Goal: Transaction & Acquisition: Obtain resource

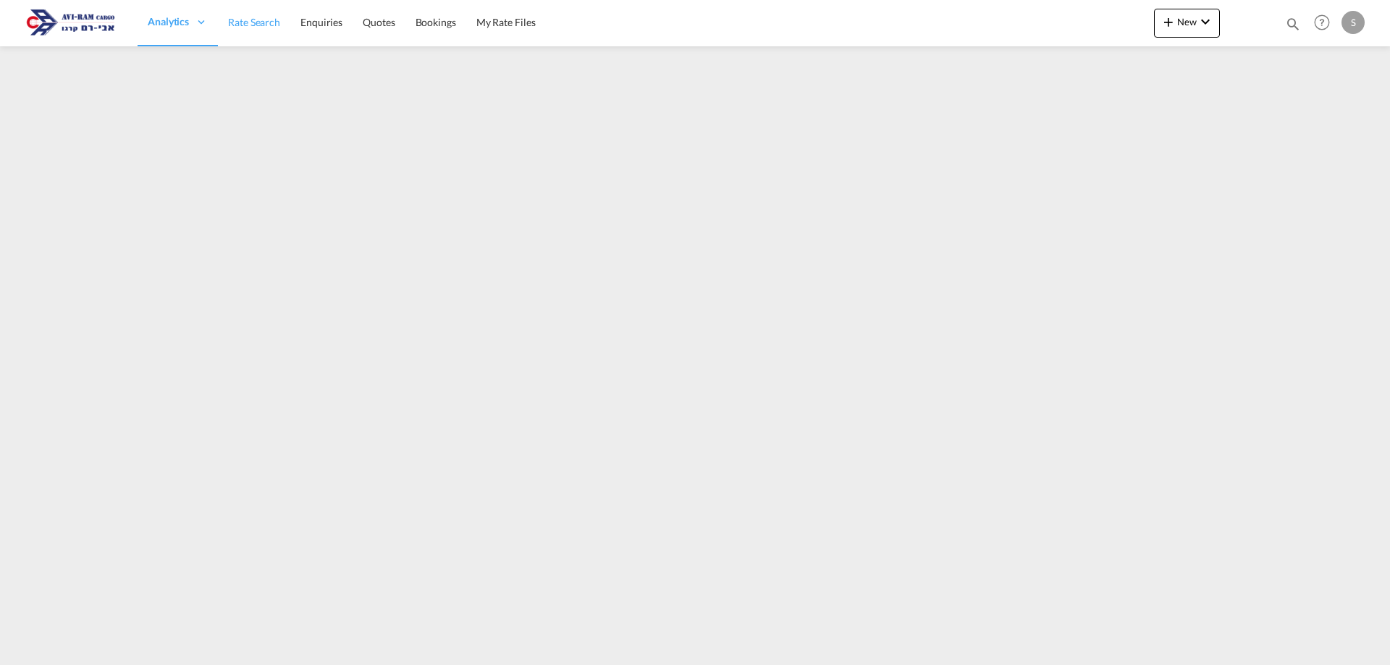
click at [249, 30] on link "Rate Search" at bounding box center [254, 22] width 72 height 47
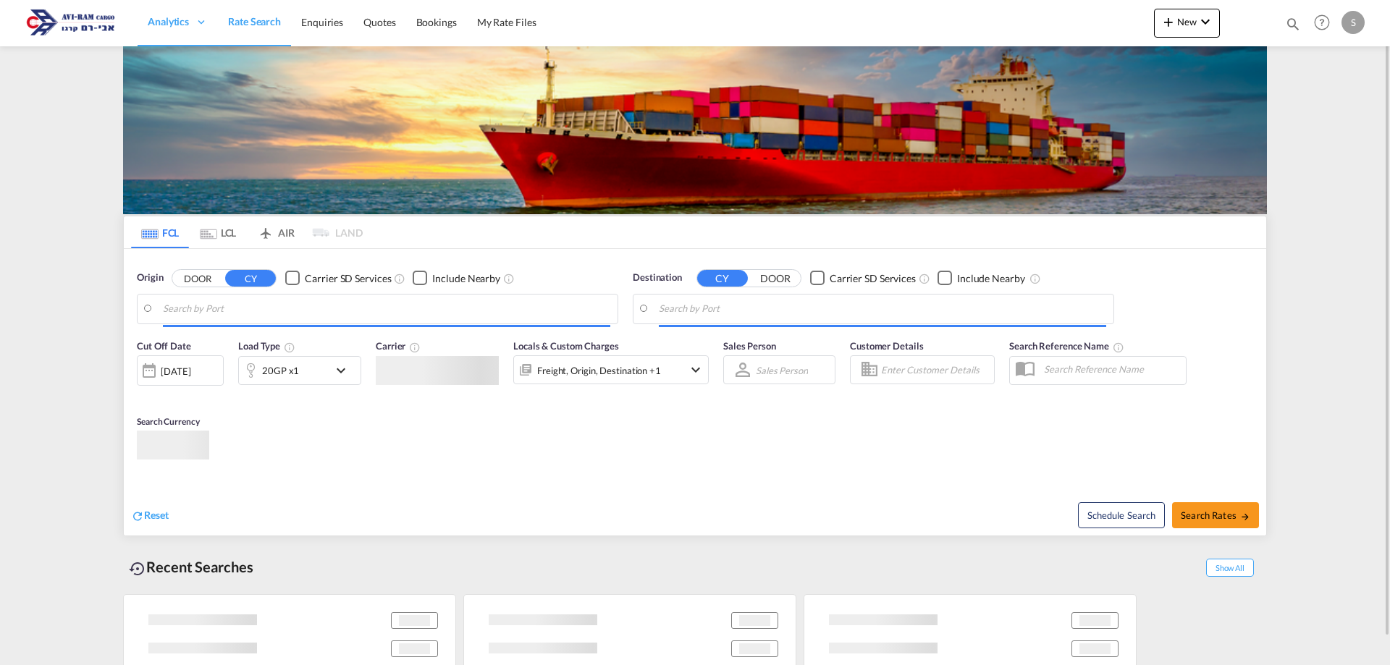
click at [232, 230] on md-tab-item "LCL" at bounding box center [218, 232] width 58 height 32
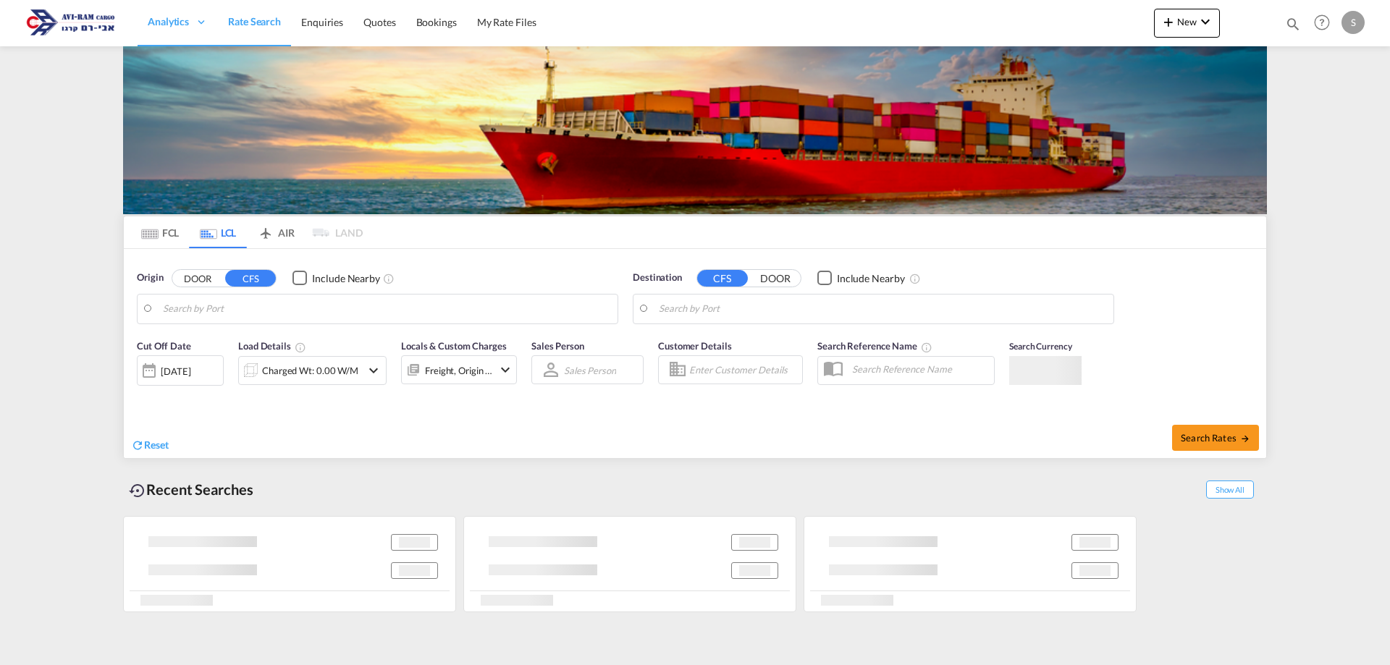
type input "[GEOGRAPHIC_DATA], SH, CNSHA"
type input "Ashdod, ILASH"
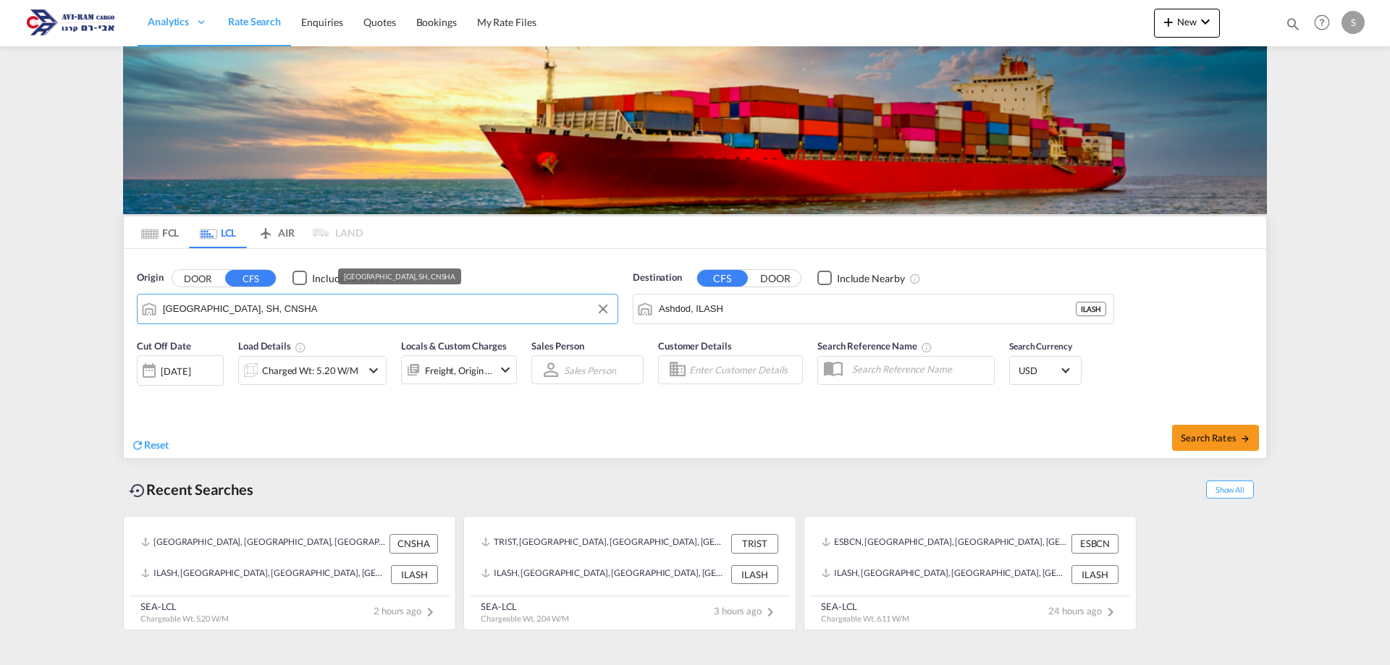
click at [236, 304] on input "[GEOGRAPHIC_DATA], SH, CNSHA" at bounding box center [386, 309] width 447 height 22
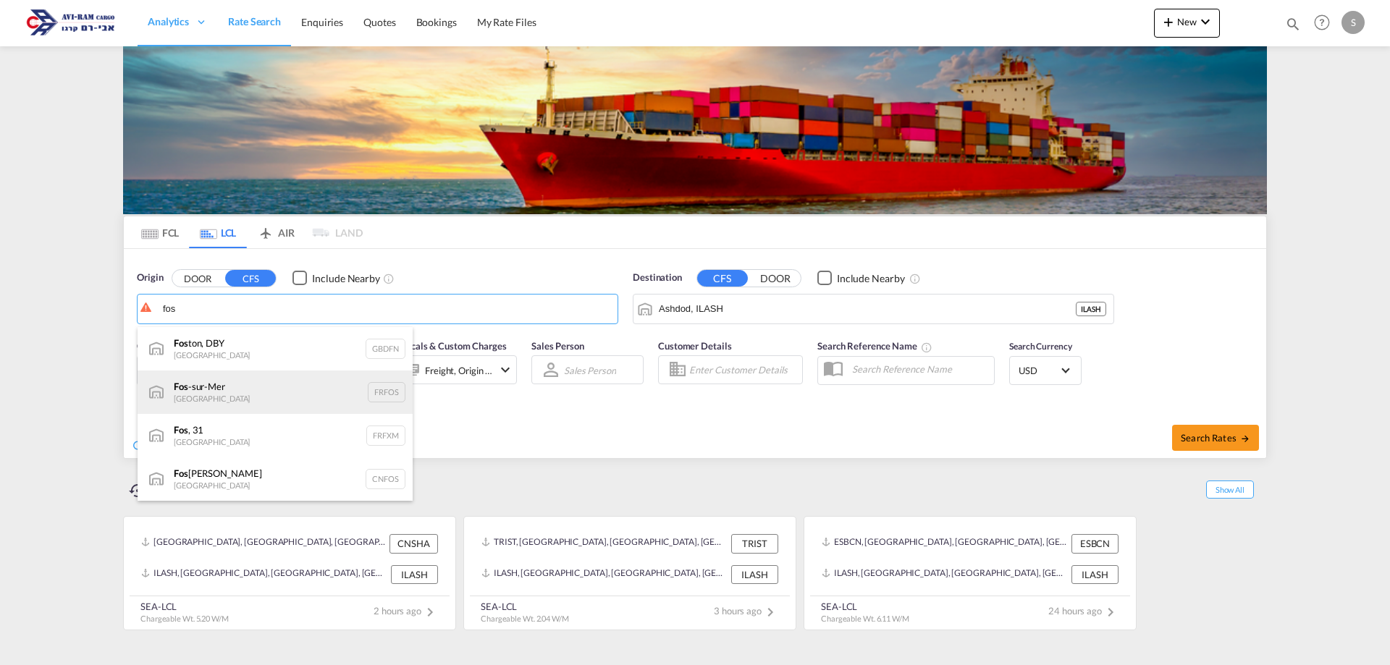
click at [237, 376] on div "Fos -sur-Mer [GEOGRAPHIC_DATA] FRFOS" at bounding box center [275, 392] width 275 height 43
type input "Fos-[GEOGRAPHIC_DATA], [GEOGRAPHIC_DATA]"
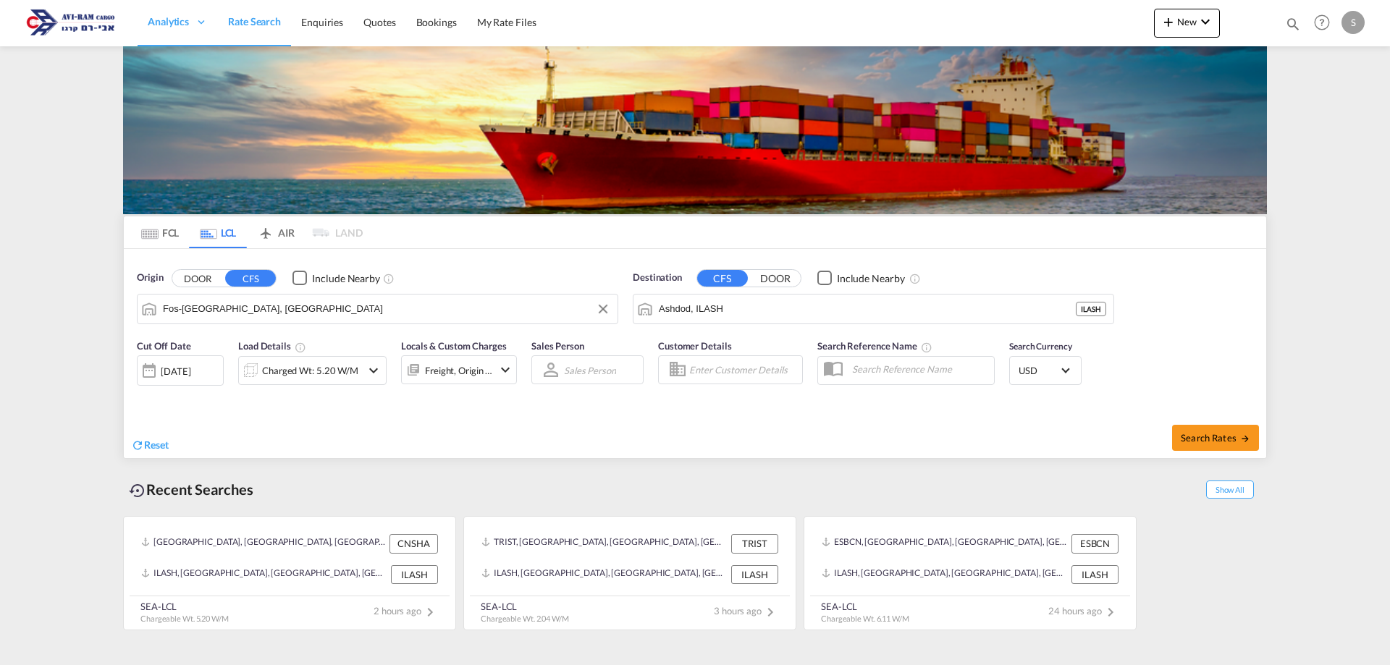
click at [333, 379] on div "Charged Wt: 5.20 W/M" at bounding box center [310, 371] width 96 height 20
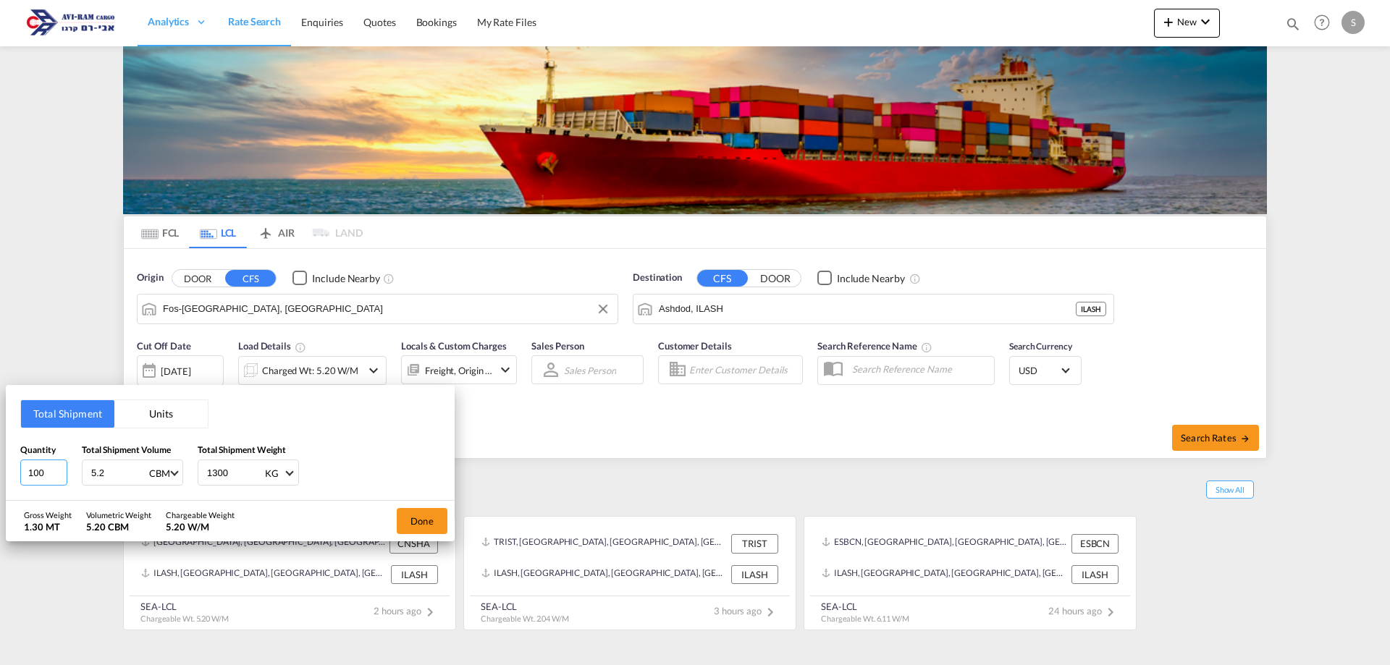
drag, startPoint x: 51, startPoint y: 473, endPoint x: 14, endPoint y: 475, distance: 36.3
click at [14, 475] on div "Total Shipment Units Quantity 100 Total Shipment Volume 5.2 CBM CBM CFT Total S…" at bounding box center [230, 443] width 449 height 116
type input "2"
type input "1.725"
type input "546"
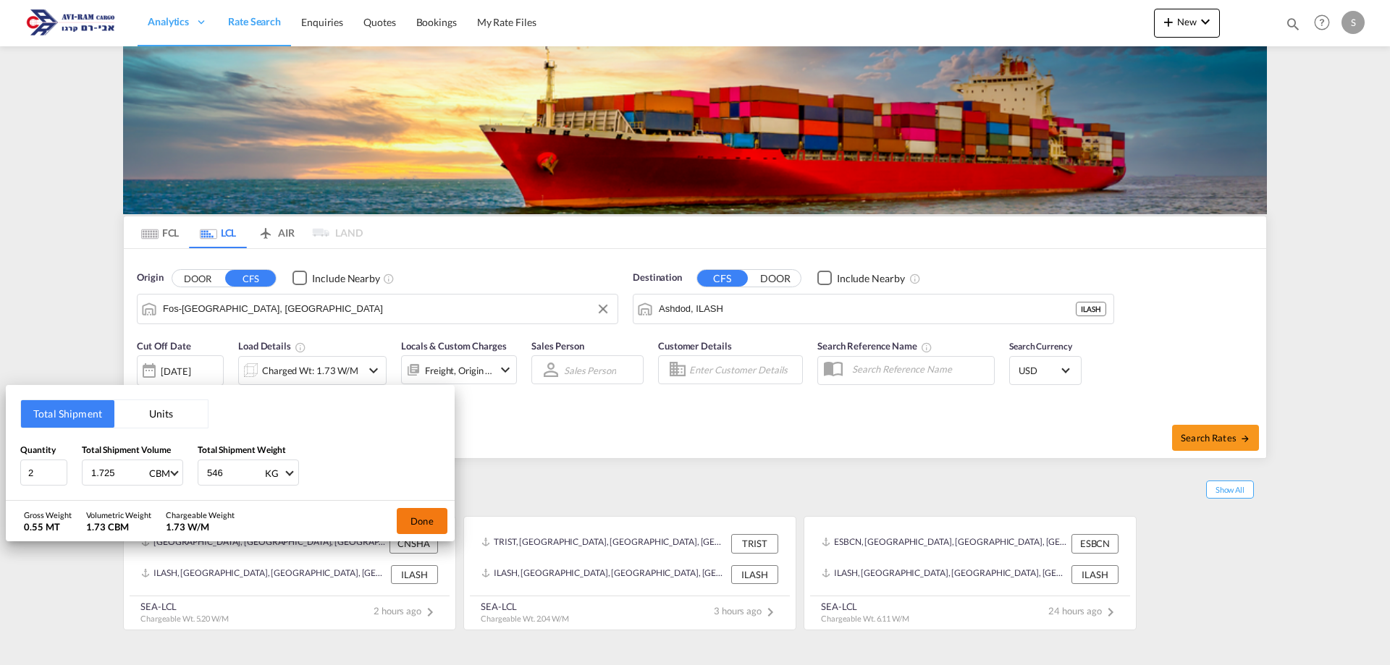
click at [410, 525] on button "Done" at bounding box center [422, 521] width 51 height 26
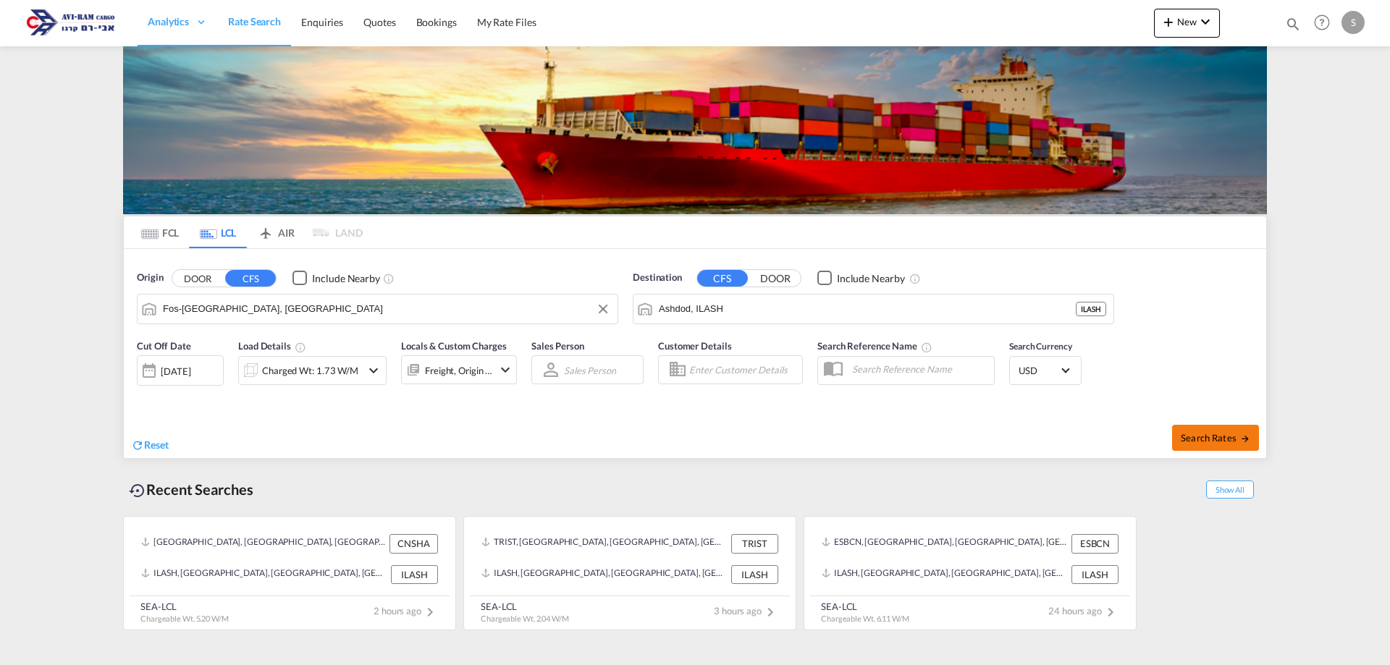
click at [1208, 445] on button "Search Rates" at bounding box center [1215, 438] width 87 height 26
type input "FRFOS to ILASH / [DATE]"
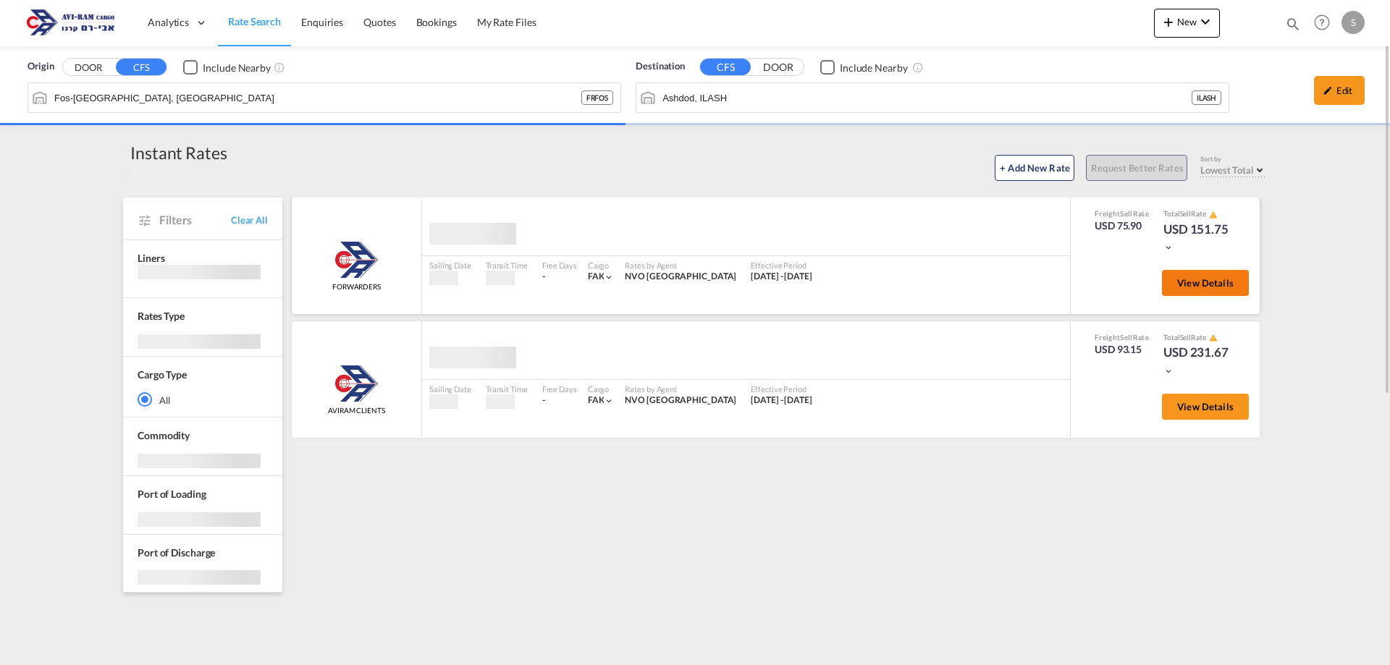
click at [1181, 288] on span "View Details" at bounding box center [1205, 283] width 56 height 12
click at [1177, 281] on button "View Details" at bounding box center [1205, 283] width 87 height 26
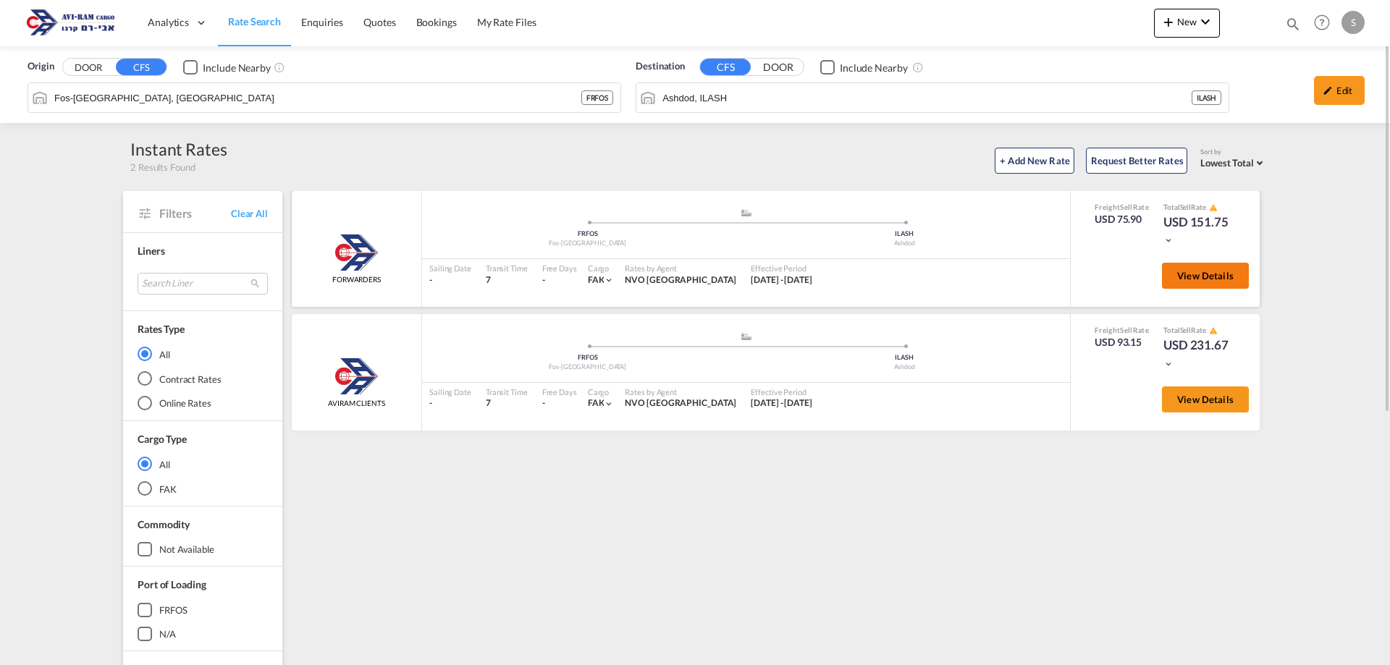
click at [1179, 279] on span "View Details" at bounding box center [1205, 276] width 56 height 12
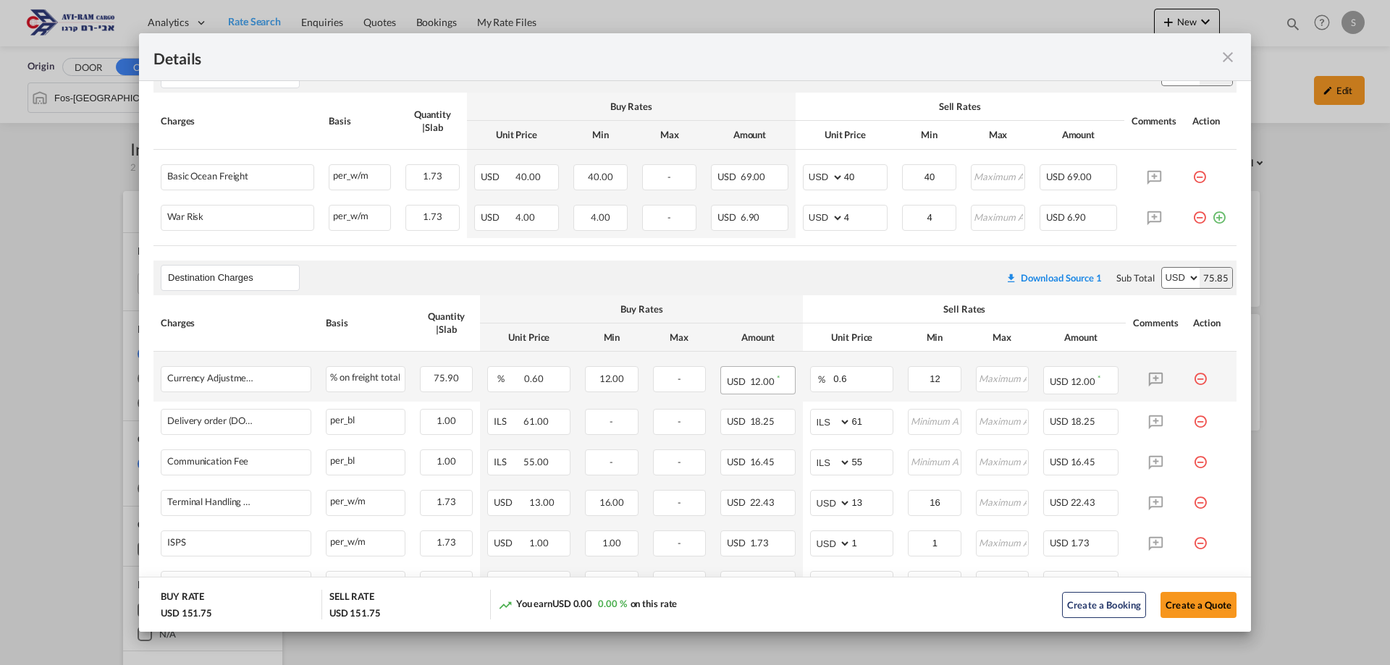
scroll to position [412, 0]
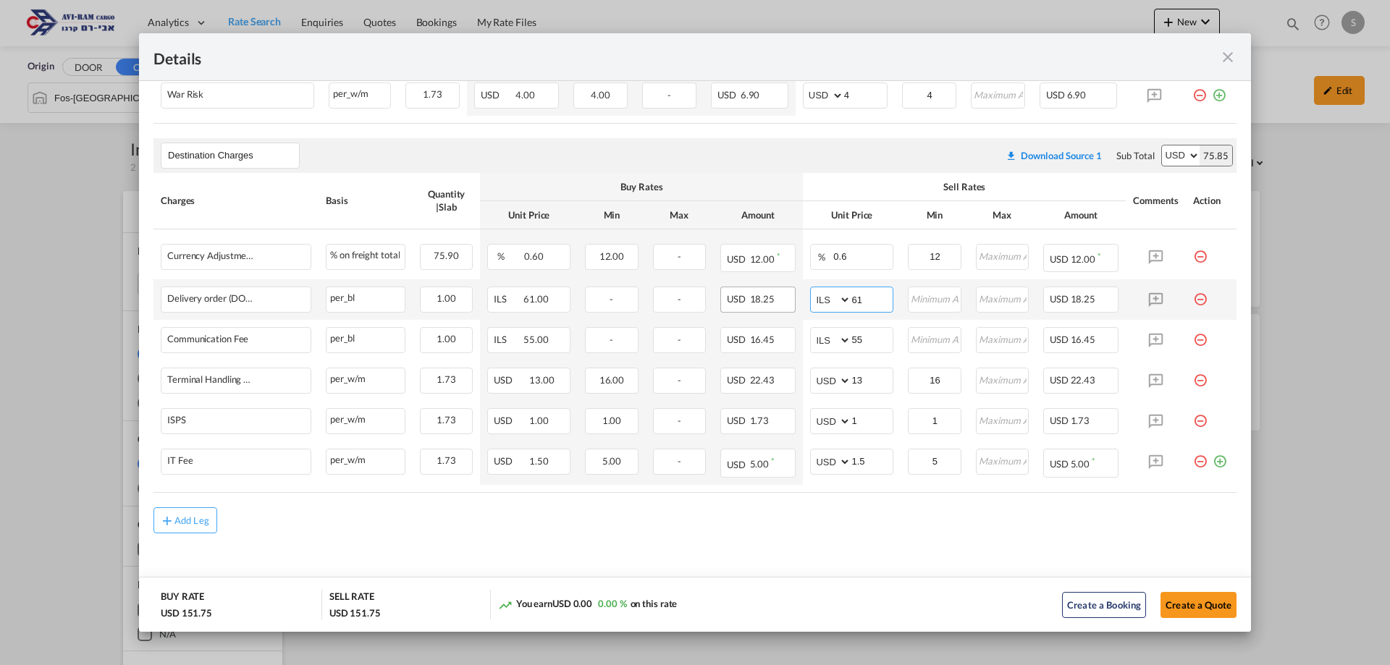
drag, startPoint x: 874, startPoint y: 303, endPoint x: 773, endPoint y: 311, distance: 101.0
click at [773, 311] on tr "Delivery order (DO Fee) Please Enter Already Exists per_bl per_bl can not appli…" at bounding box center [695, 299] width 1083 height 41
type input "116"
type input "66"
type input "16"
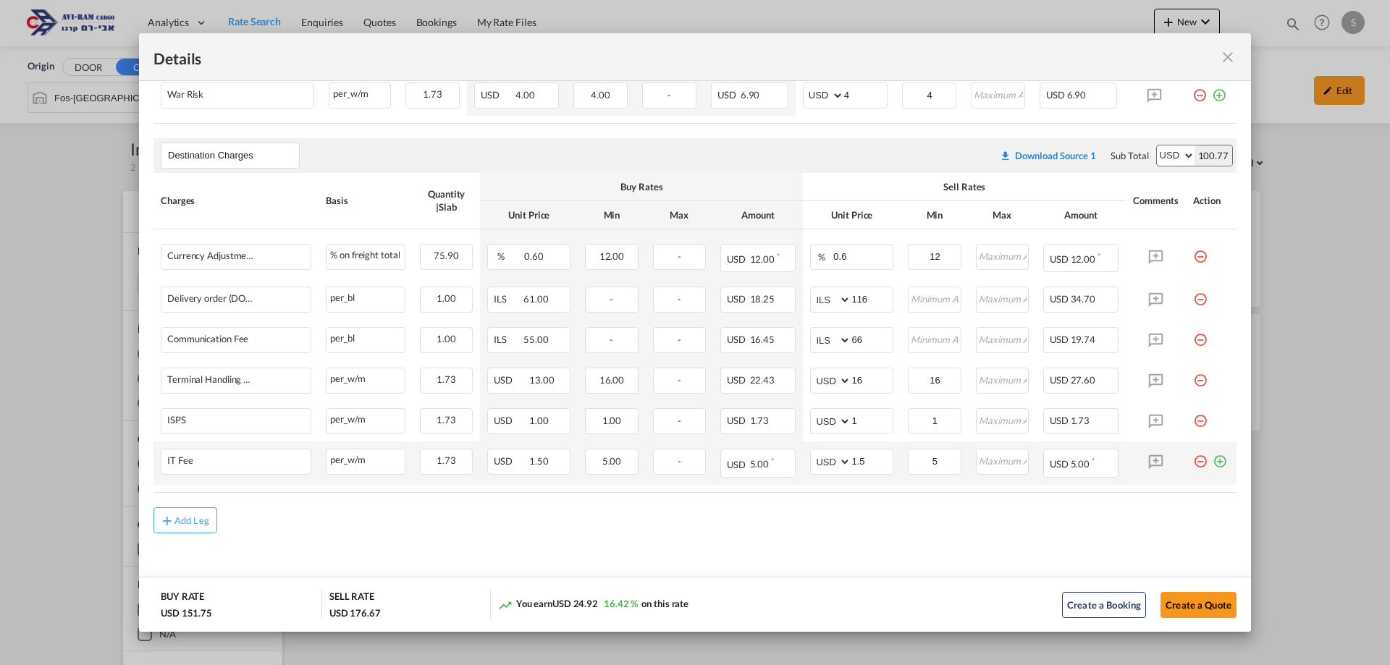
click at [1213, 463] on md-icon "icon-plus-circle-outline green-400-fg" at bounding box center [1220, 456] width 14 height 14
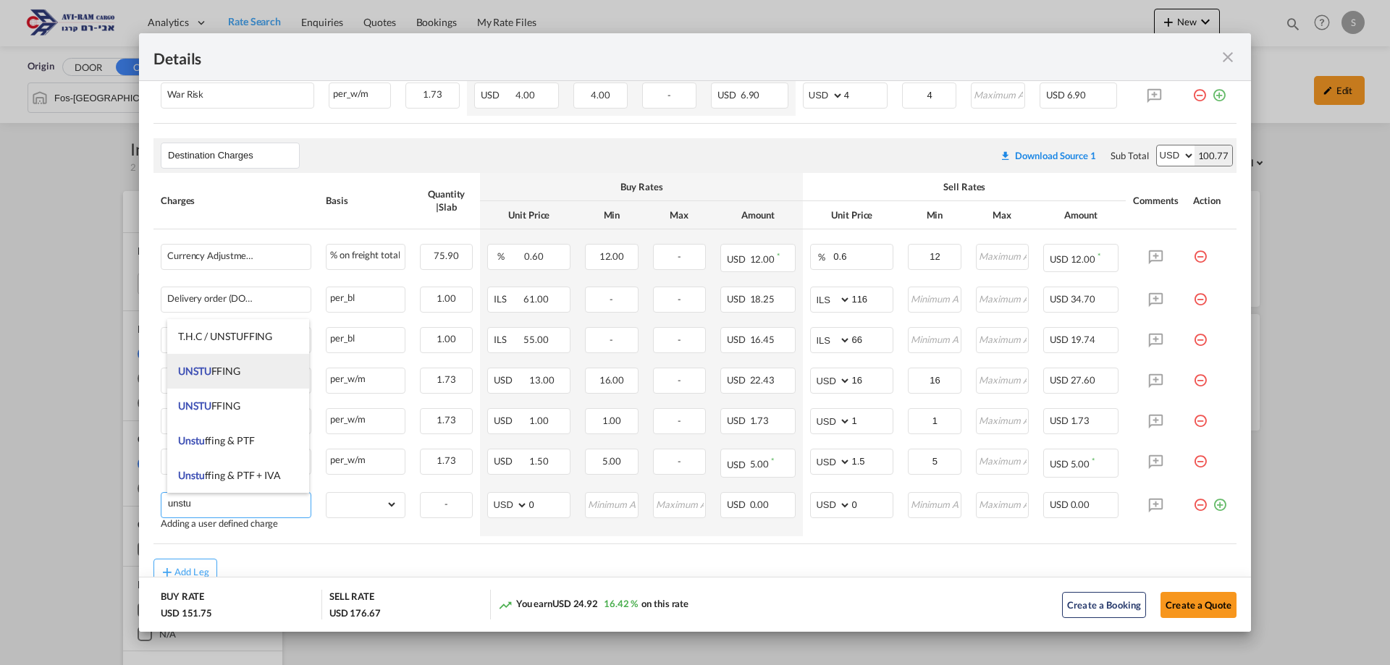
click at [256, 374] on li "UNSTU FFING" at bounding box center [238, 371] width 142 height 35
type input "UNSTUFFING"
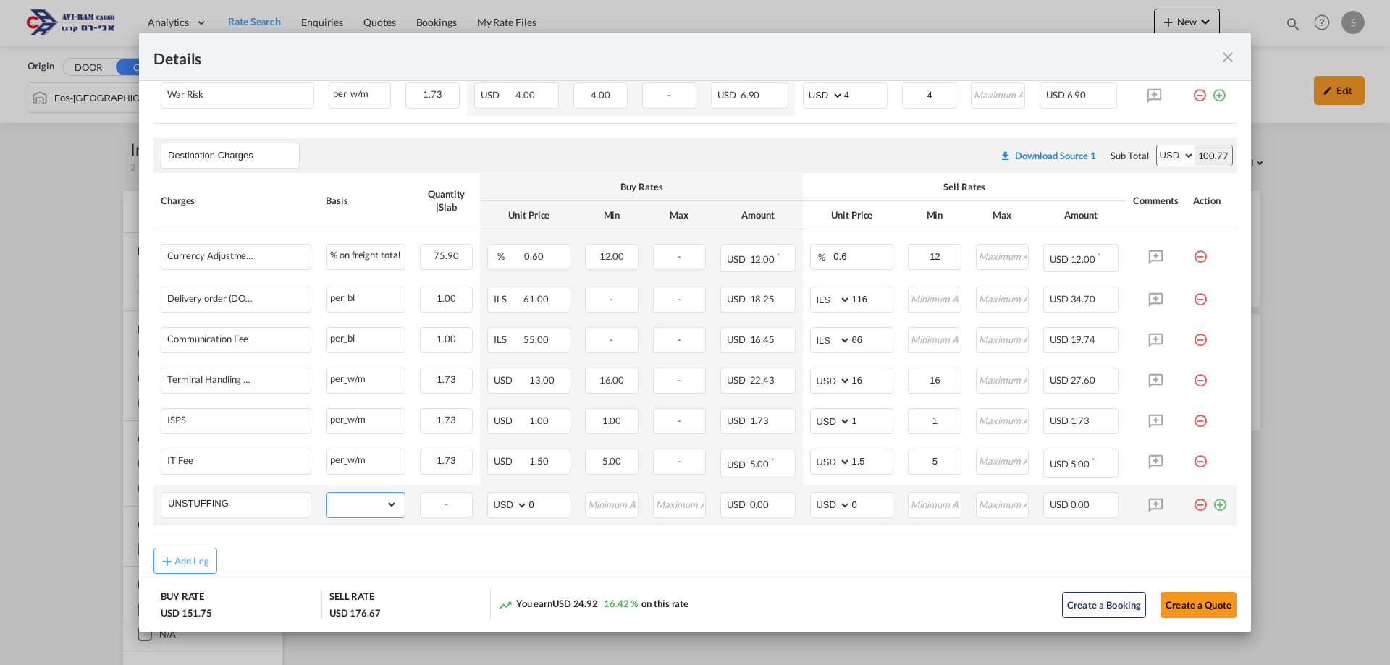
click at [361, 501] on select "gross_weight volumetric_weight per_shipment per_bl per_km per_hawb per_kg flat …" at bounding box center [362, 504] width 71 height 23
select select "per_ton"
click at [327, 493] on select "gross_weight volumetric_weight per_shipment per_bl per_km per_hawb per_kg flat …" at bounding box center [362, 504] width 71 height 23
drag, startPoint x: 880, startPoint y: 511, endPoint x: 797, endPoint y: 500, distance: 83.4
click at [803, 500] on td "AED AFN ALL AMD ANG AOA ARS AUD AWG AZN BAM BBD BDT BGN BHD BIF BMD BND [PERSON…" at bounding box center [852, 505] width 98 height 41
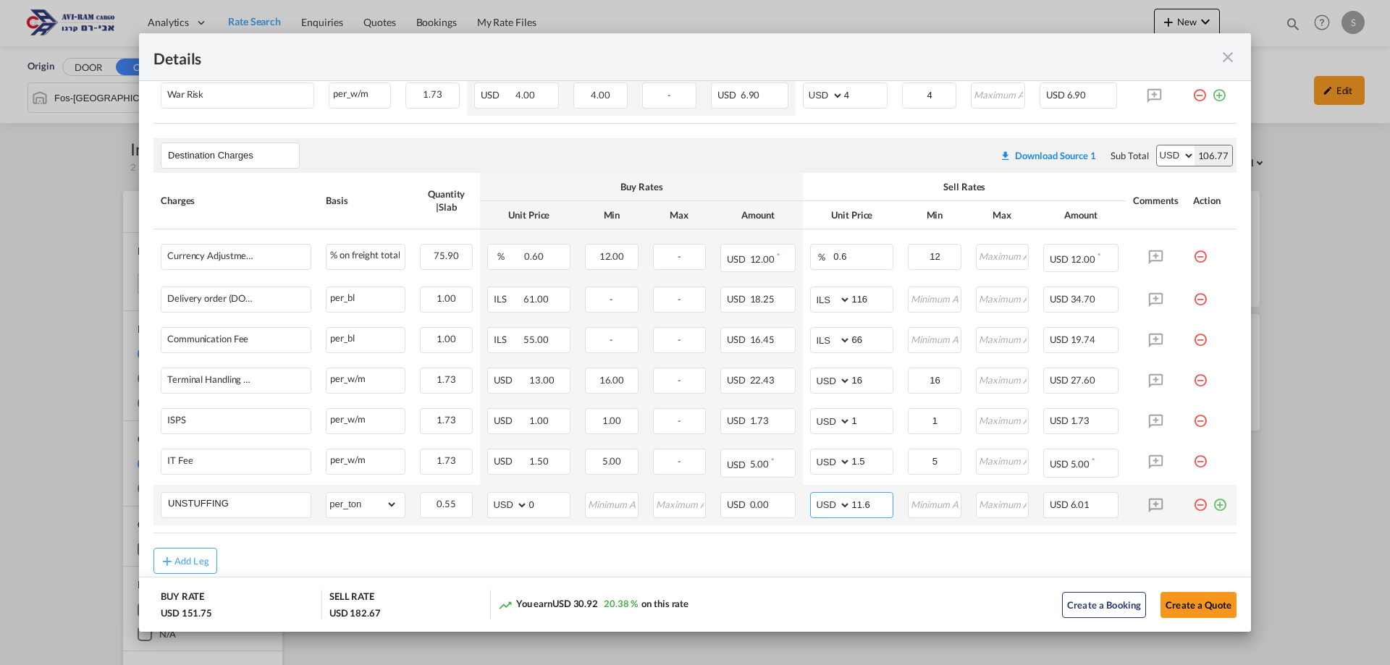
type input "11.6"
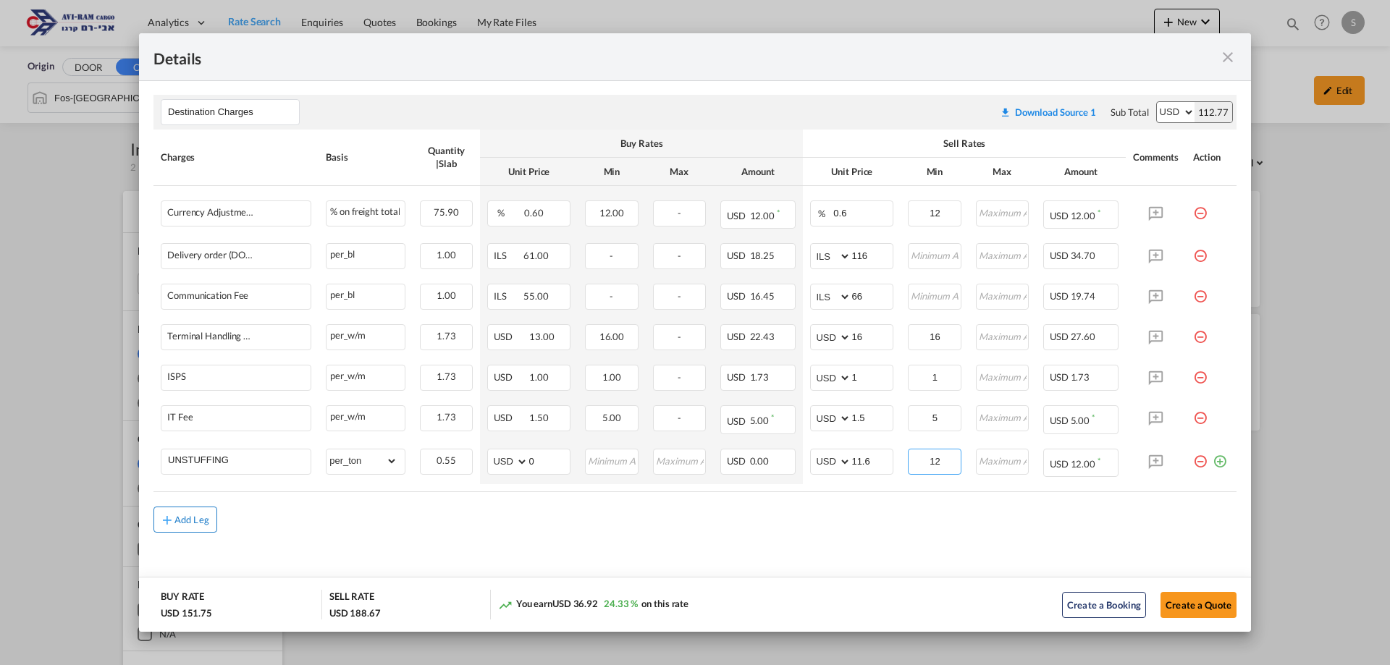
type input "12"
click at [197, 516] on div "Add Leg" at bounding box center [192, 520] width 35 height 9
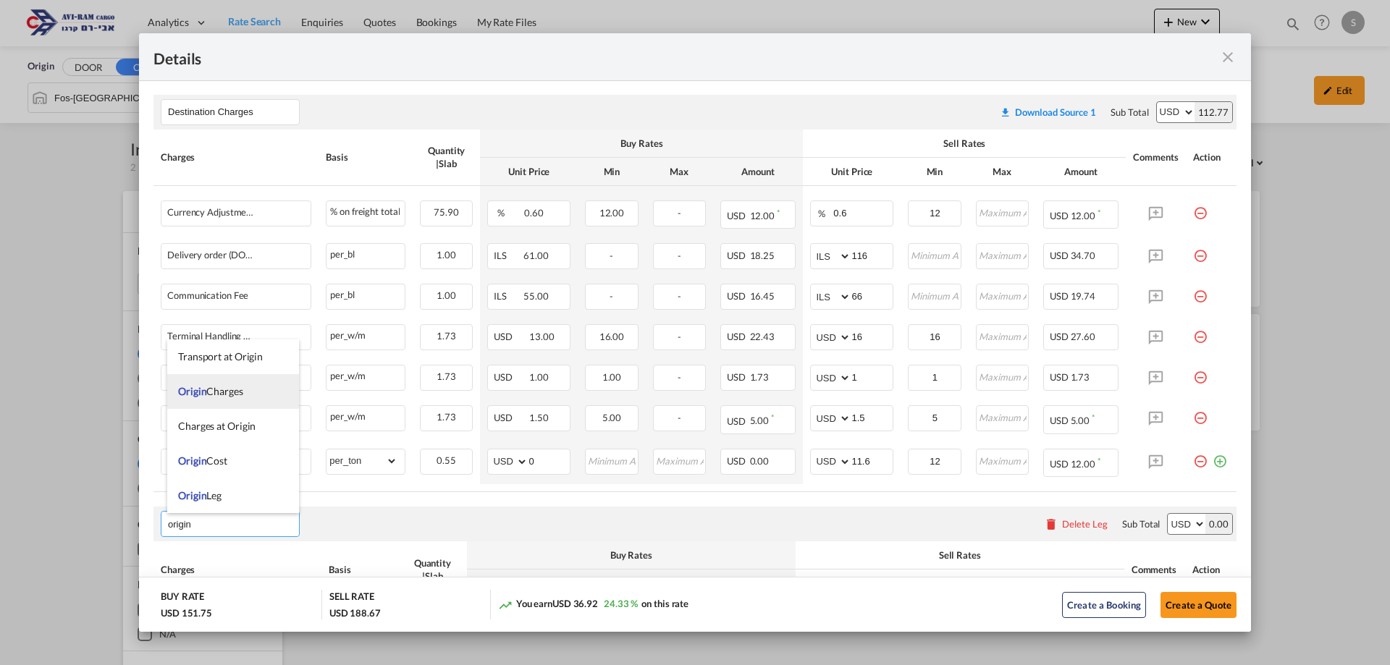
click at [215, 393] on span "Origin Charges" at bounding box center [210, 391] width 65 height 12
type input "Origin Charges"
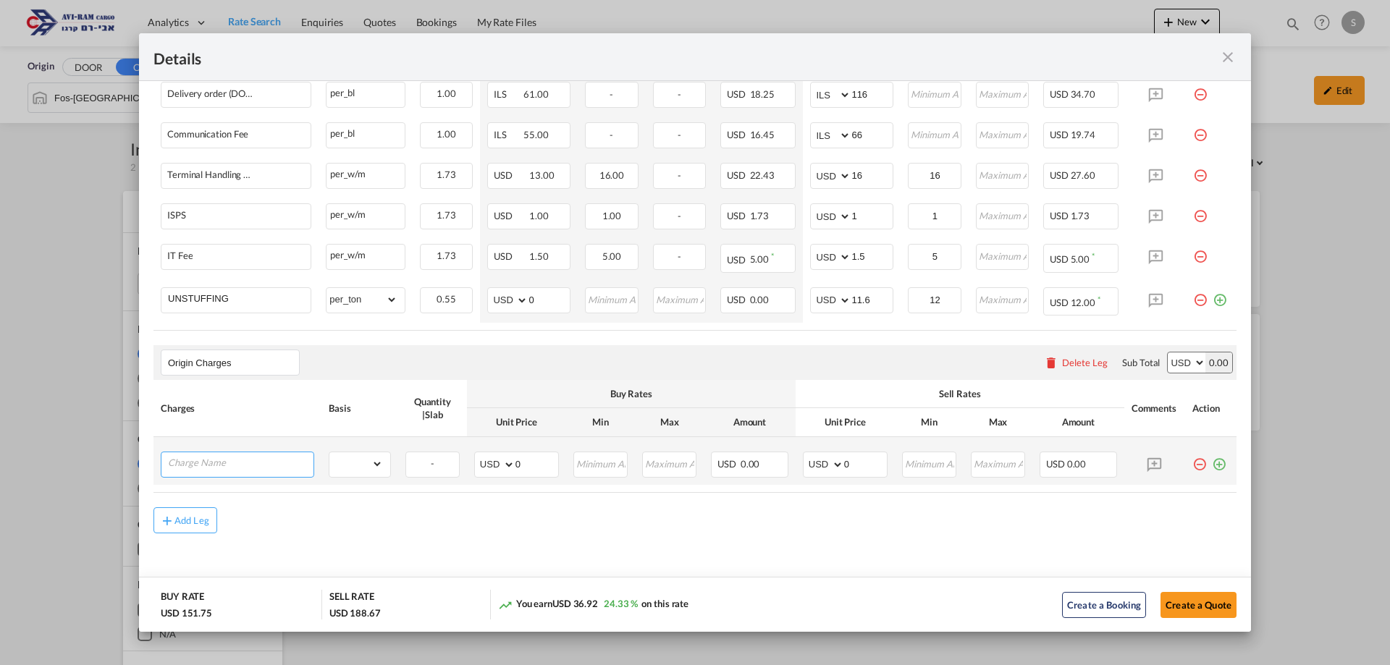
click at [235, 463] on input "Charge Name" at bounding box center [241, 464] width 146 height 22
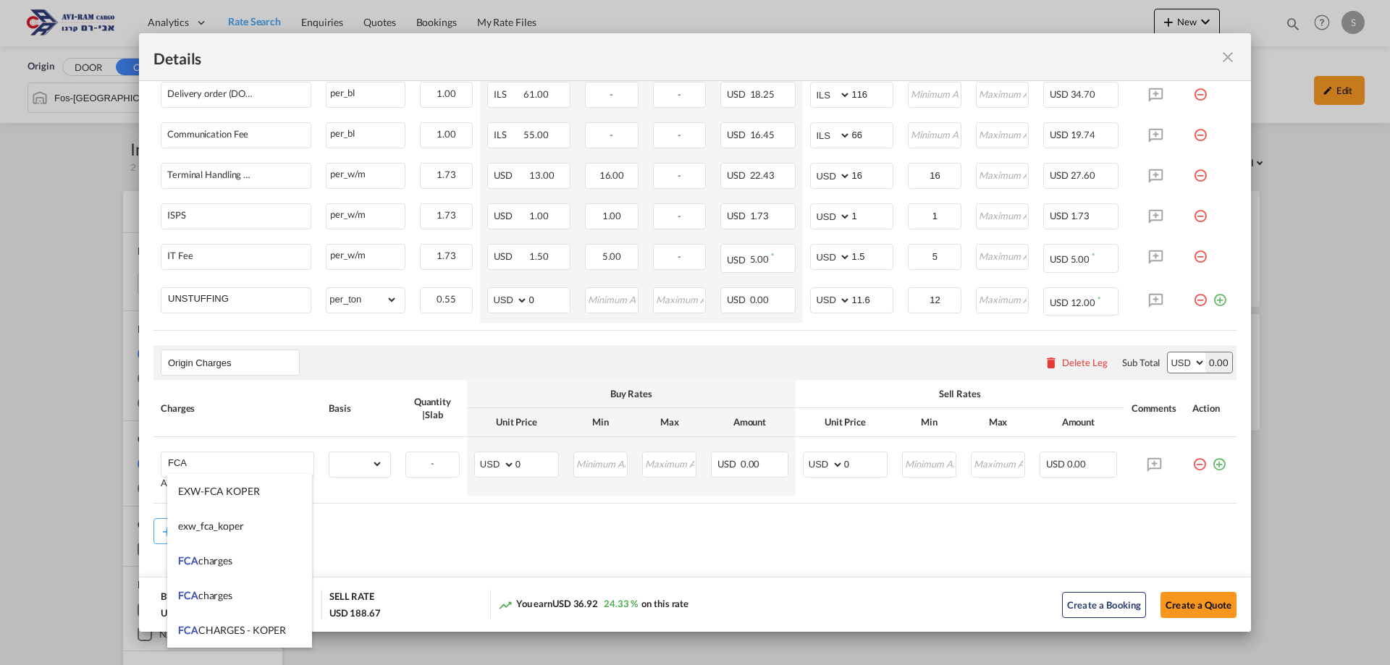
drag, startPoint x: 236, startPoint y: 566, endPoint x: 280, endPoint y: 531, distance: 56.2
click at [232, 566] on li "FCA charges" at bounding box center [239, 561] width 145 height 35
type input "FCA charges"
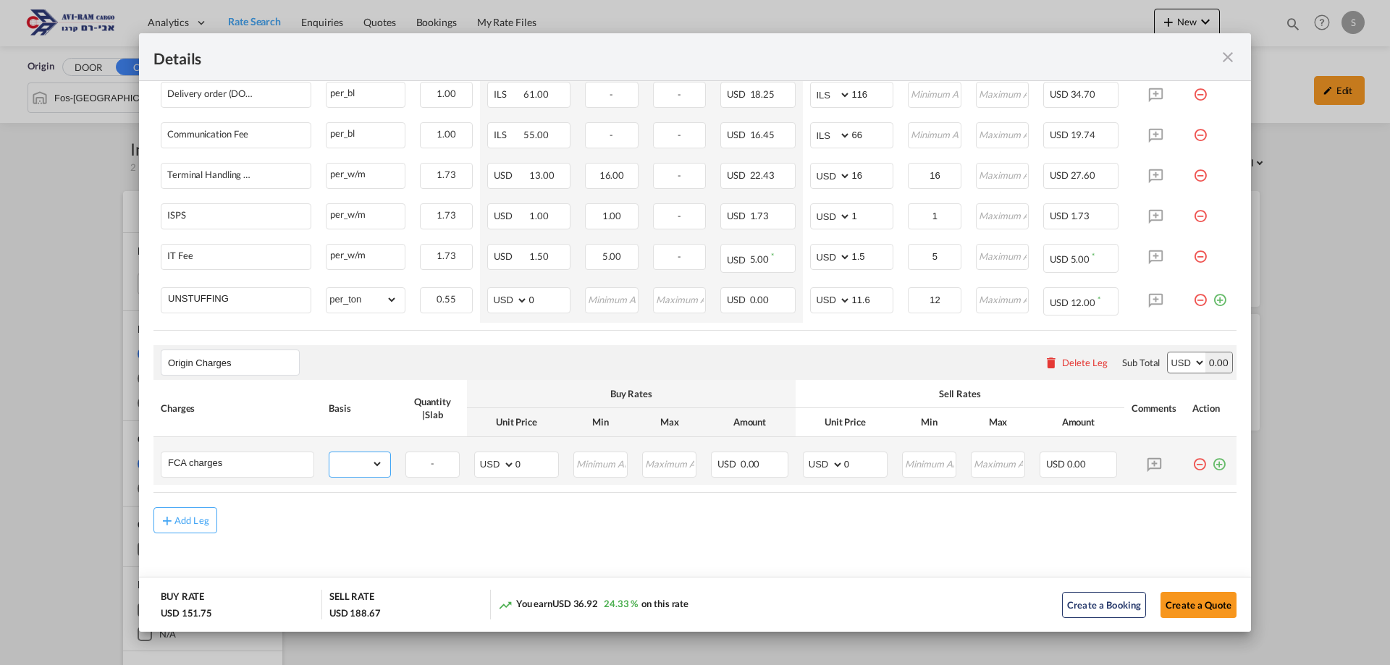
click at [337, 472] on select "gross_weight volumetric_weight per_shipment per_bl per_km per_hawb per_kg flat …" at bounding box center [356, 464] width 54 height 23
select select "per_shipment"
click at [329, 453] on select "gross_weight volumetric_weight per_shipment per_bl per_km per_hawb per_kg flat …" at bounding box center [356, 464] width 54 height 23
click at [816, 460] on select "AED AFN ALL AMD ANG AOA ARS AUD AWG AZN BAM BBD BDT BGN BHD BIF BMD BND BOB BRL…" at bounding box center [825, 465] width 38 height 20
select select "string:EUR"
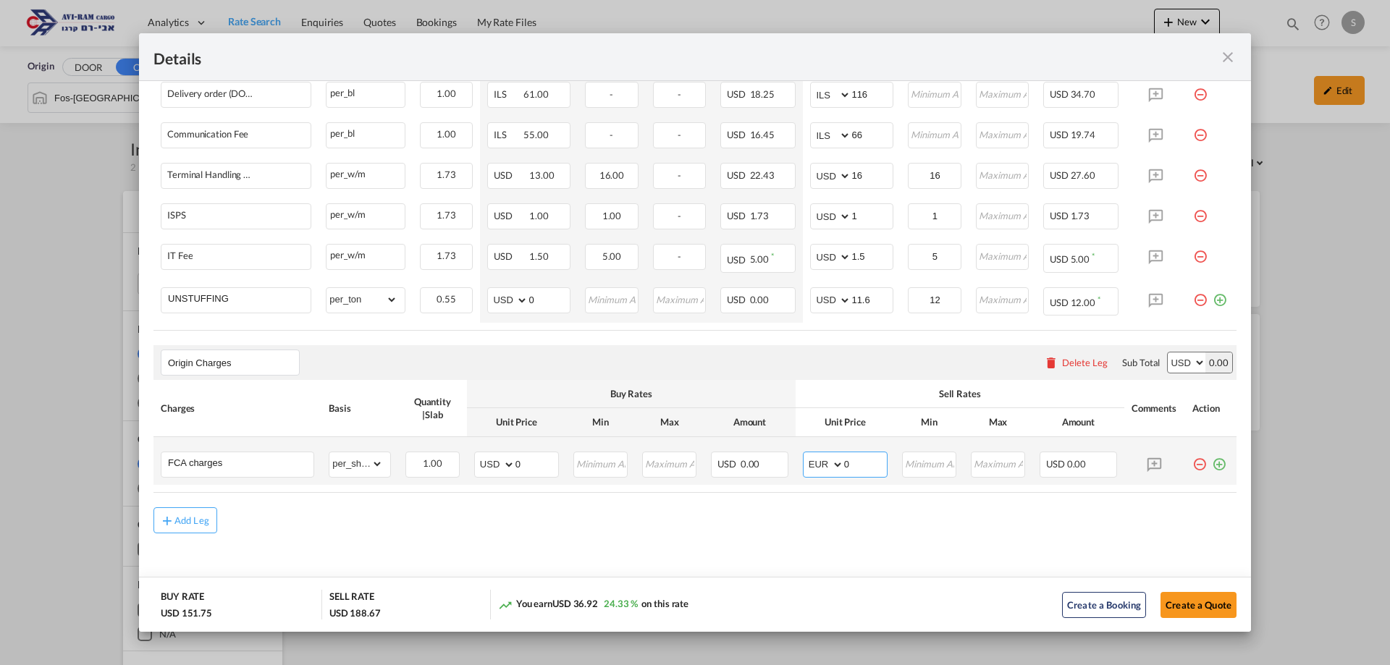
click at [806, 455] on select "AED AFN ALL AMD ANG AOA ARS AUD AWG AZN BAM BBD BDT BGN BHD BIF BMD BND BOB BRL…" at bounding box center [825, 465] width 38 height 20
drag, startPoint x: 858, startPoint y: 461, endPoint x: 791, endPoint y: 456, distance: 66.8
click at [796, 456] on td "AED AFN ALL AMD ANG AOA ARS AUD AWG AZN BAM BBD BDT BGN BHD BIF BMD BND [PERSON…" at bounding box center [845, 461] width 99 height 48
type input "130"
click at [1198, 609] on button "Create a Quote" at bounding box center [1199, 605] width 76 height 26
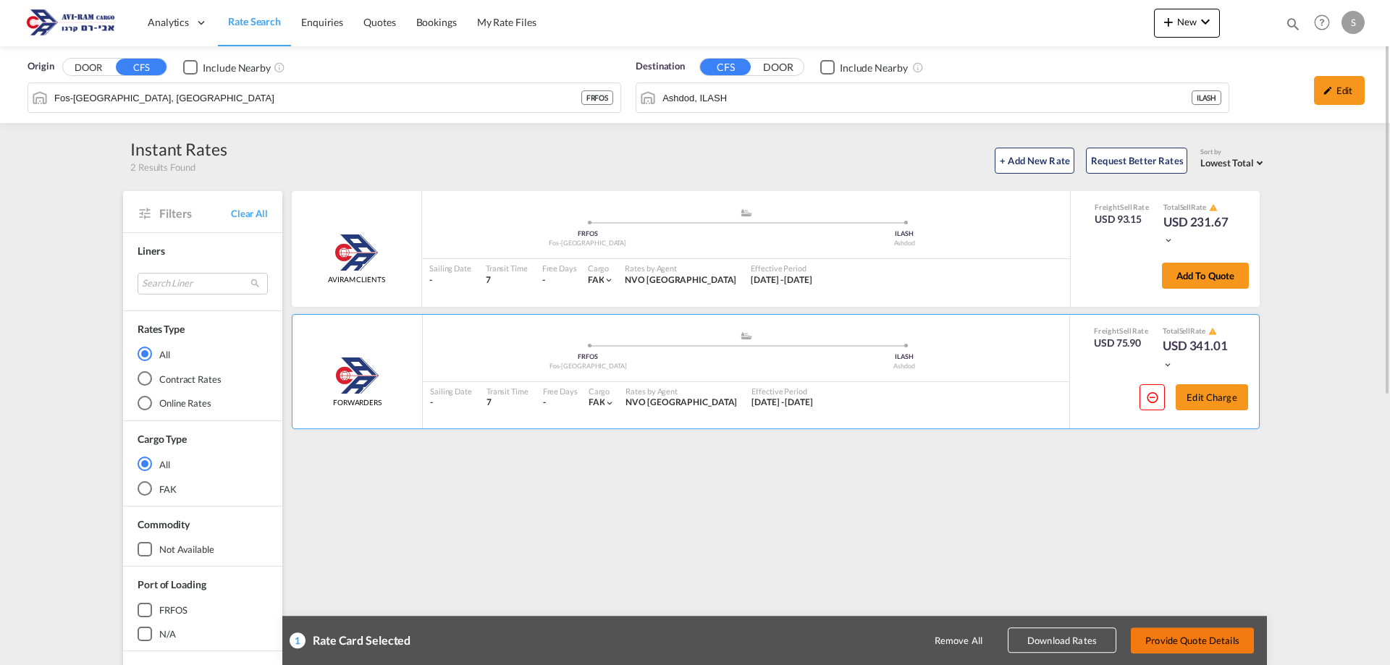
click at [1175, 640] on button "Provide Quote Details" at bounding box center [1192, 641] width 123 height 26
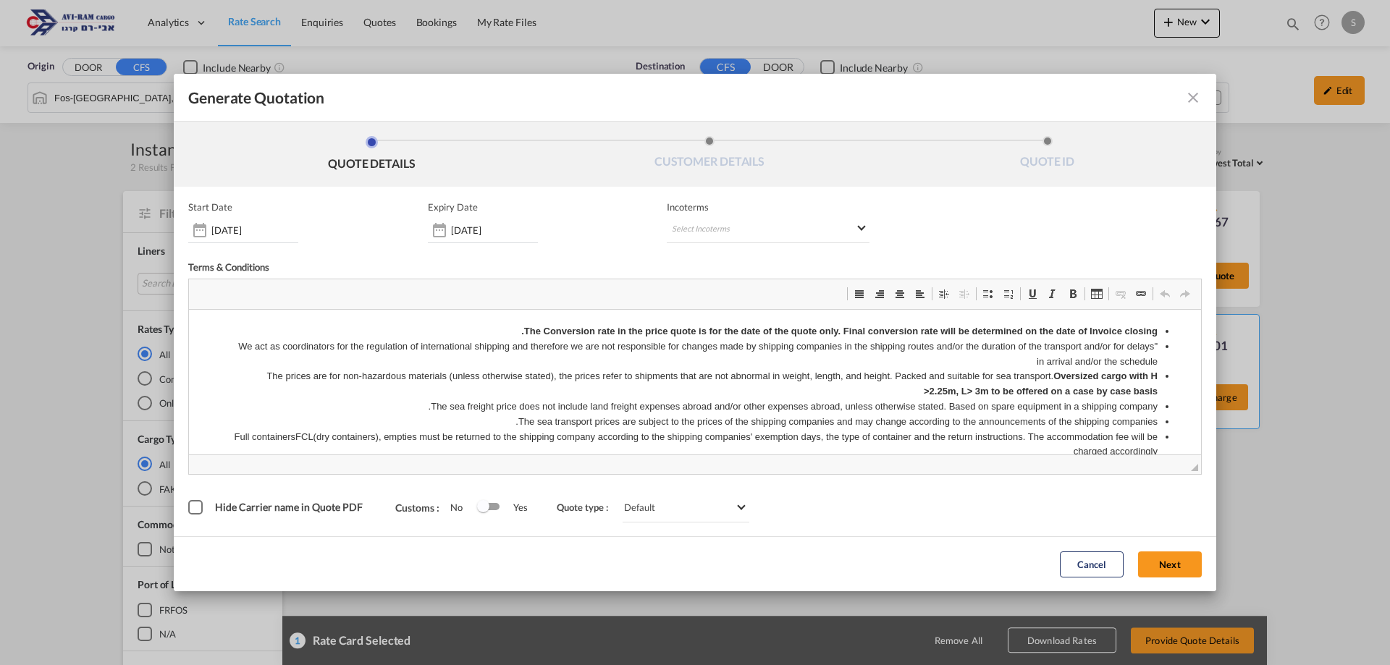
scroll to position [0, 0]
click at [726, 232] on md-select "Select Incoterms FOB - import Free on Board CFR - export Cost and Freight CFR -…" at bounding box center [768, 230] width 203 height 26
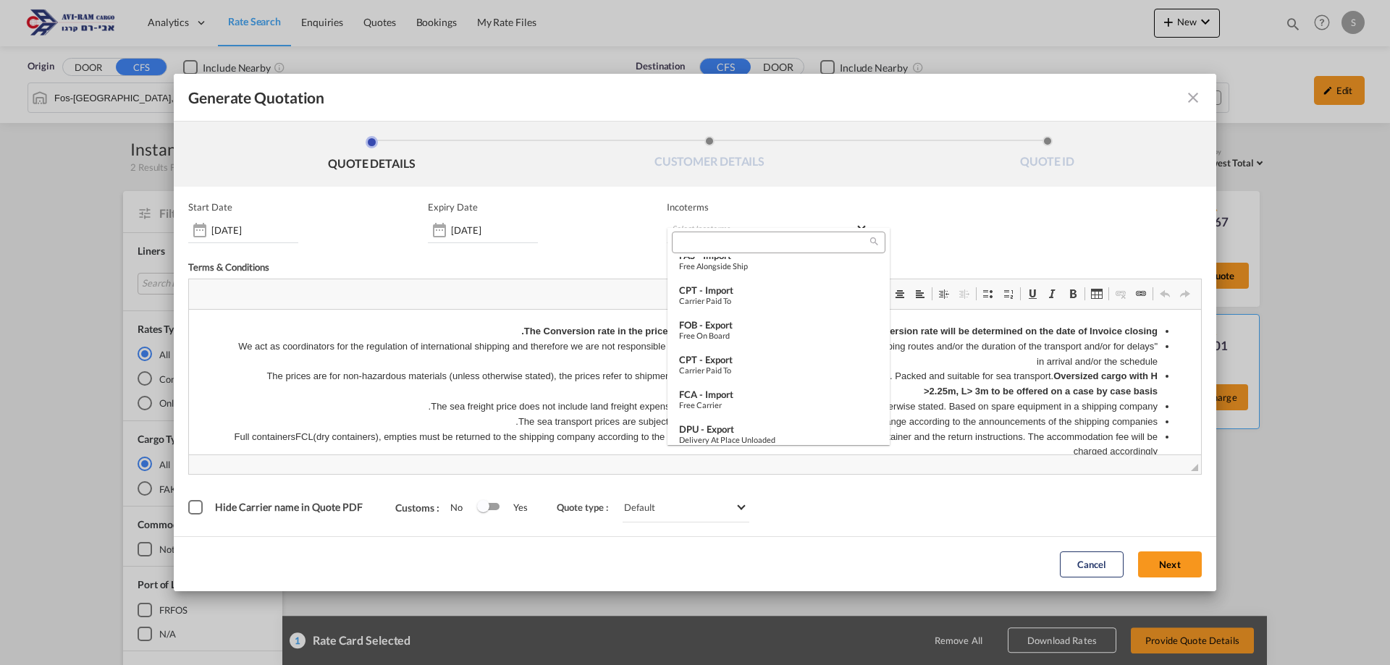
scroll to position [436, 0]
drag, startPoint x: 783, startPoint y: 392, endPoint x: 623, endPoint y: 96, distance: 337.6
click at [783, 392] on div "FCA - import" at bounding box center [778, 389] width 199 height 12
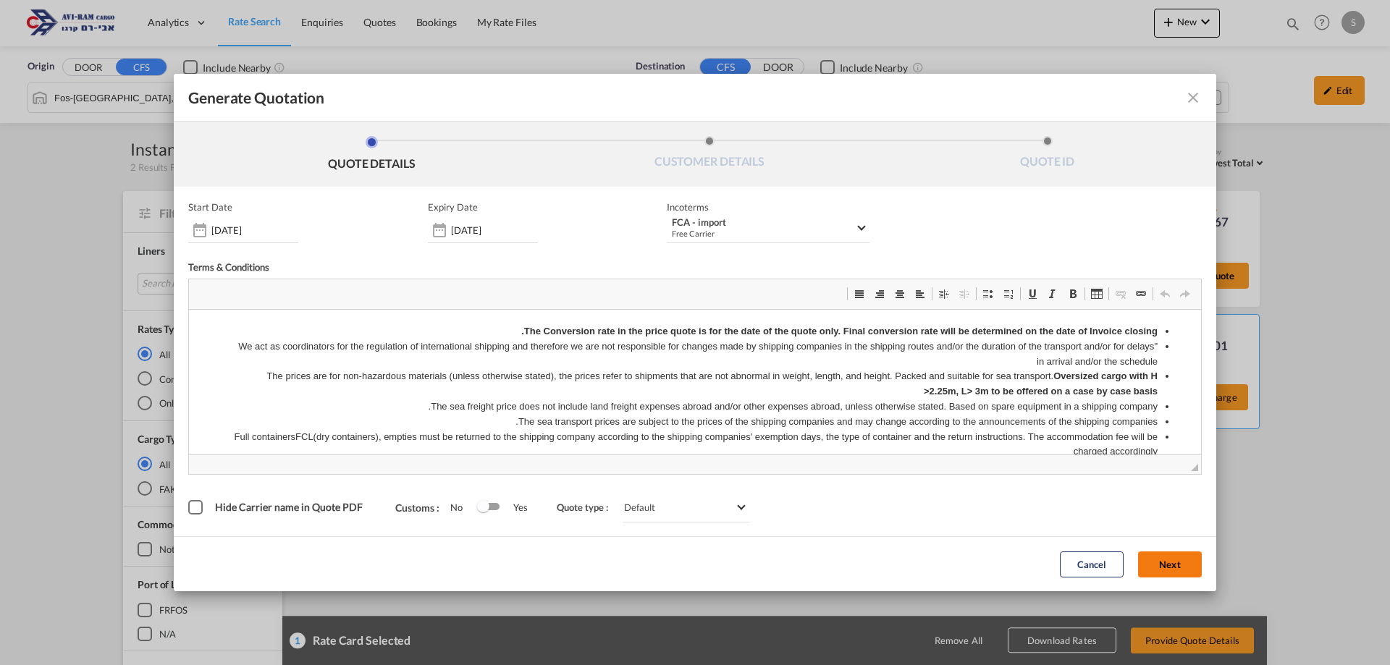
click at [1166, 563] on button "Next" at bounding box center [1170, 565] width 64 height 26
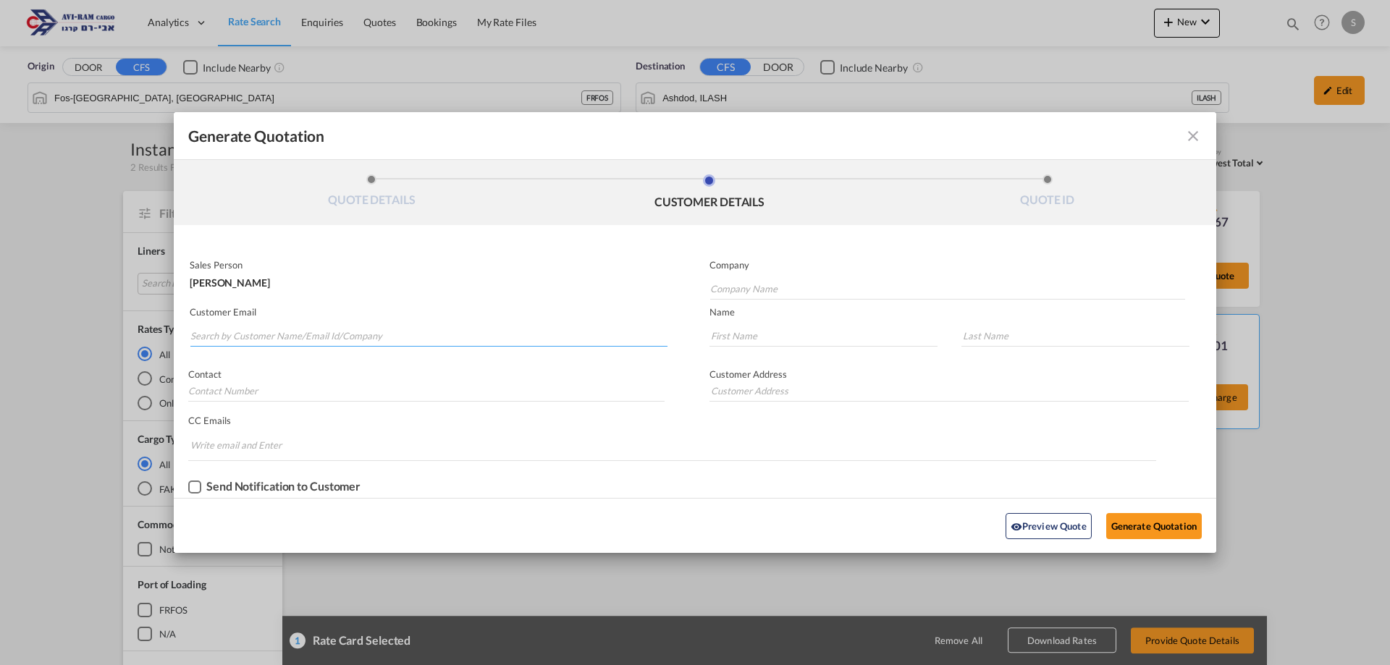
click at [280, 335] on input "Search by Customer Name/Email Id/Company" at bounding box center [428, 336] width 477 height 22
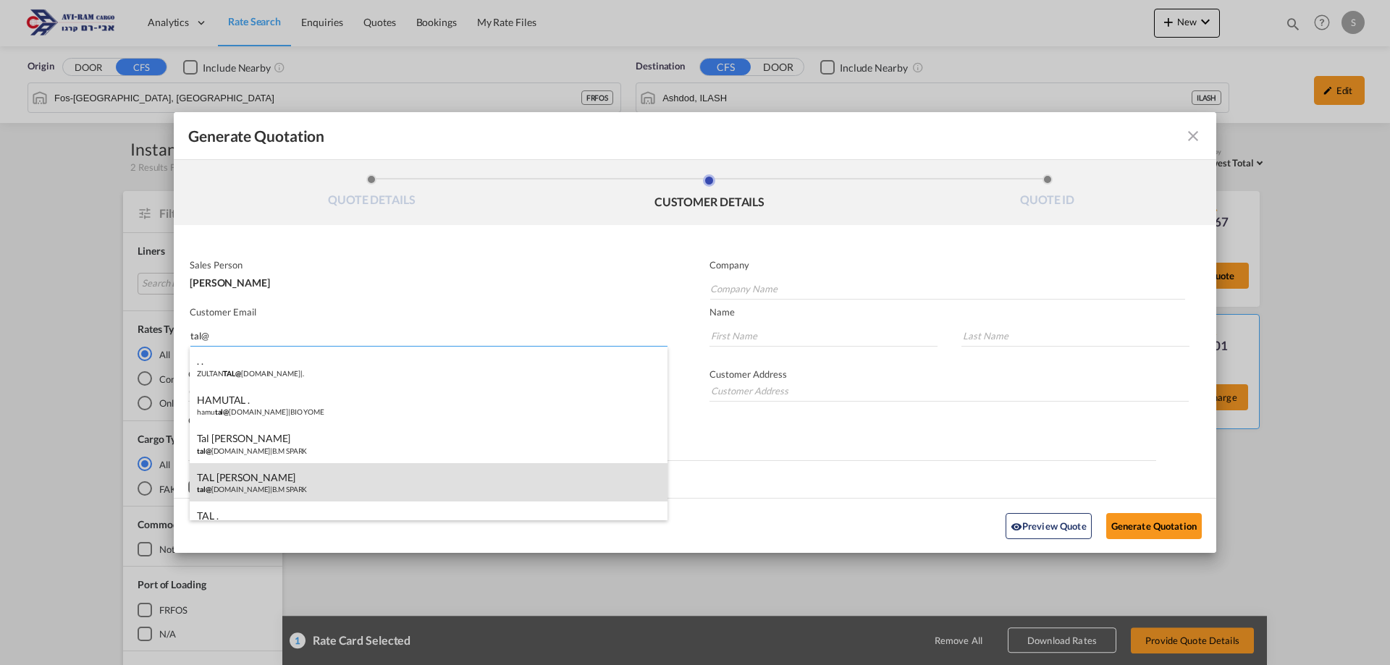
type input "tal@"
click at [311, 478] on div "TAL [PERSON_NAME] tal@ [DOMAIN_NAME] | B.M SPARK" at bounding box center [429, 482] width 478 height 39
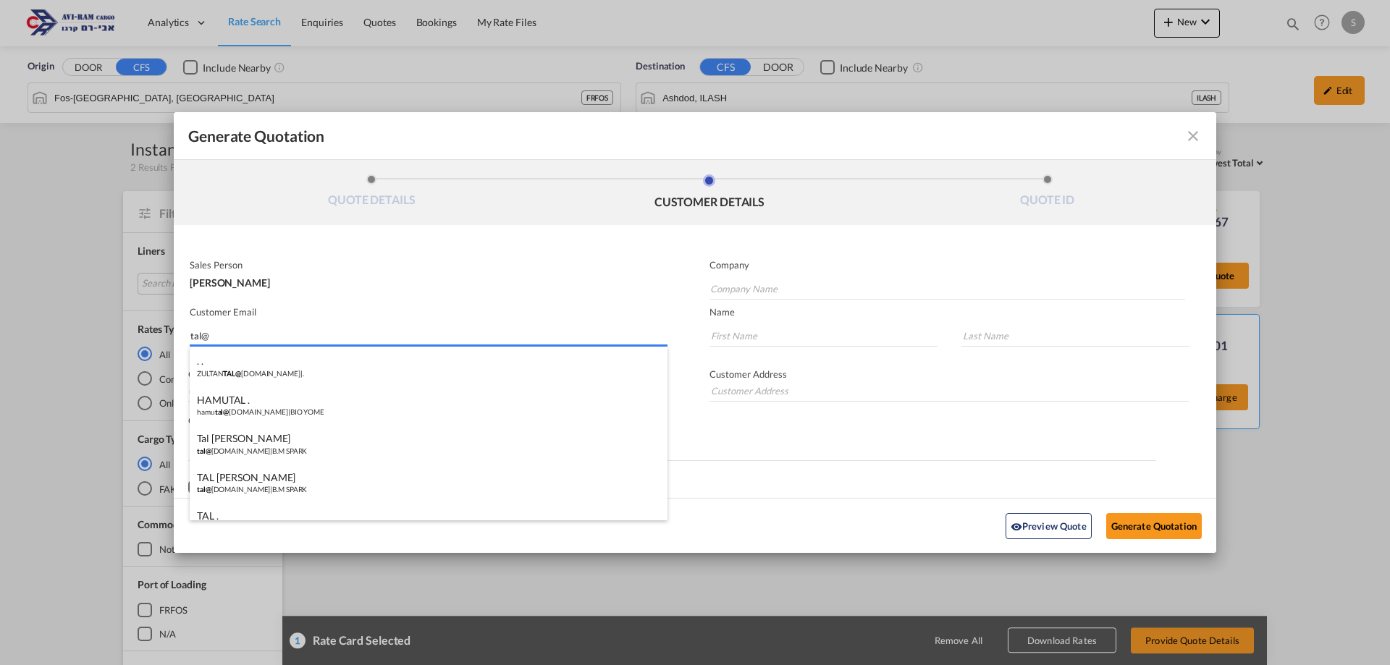
type input "B.M SPARK"
type input "[EMAIL_ADDRESS][DOMAIN_NAME]"
type input "TAL"
type input "[PERSON_NAME]"
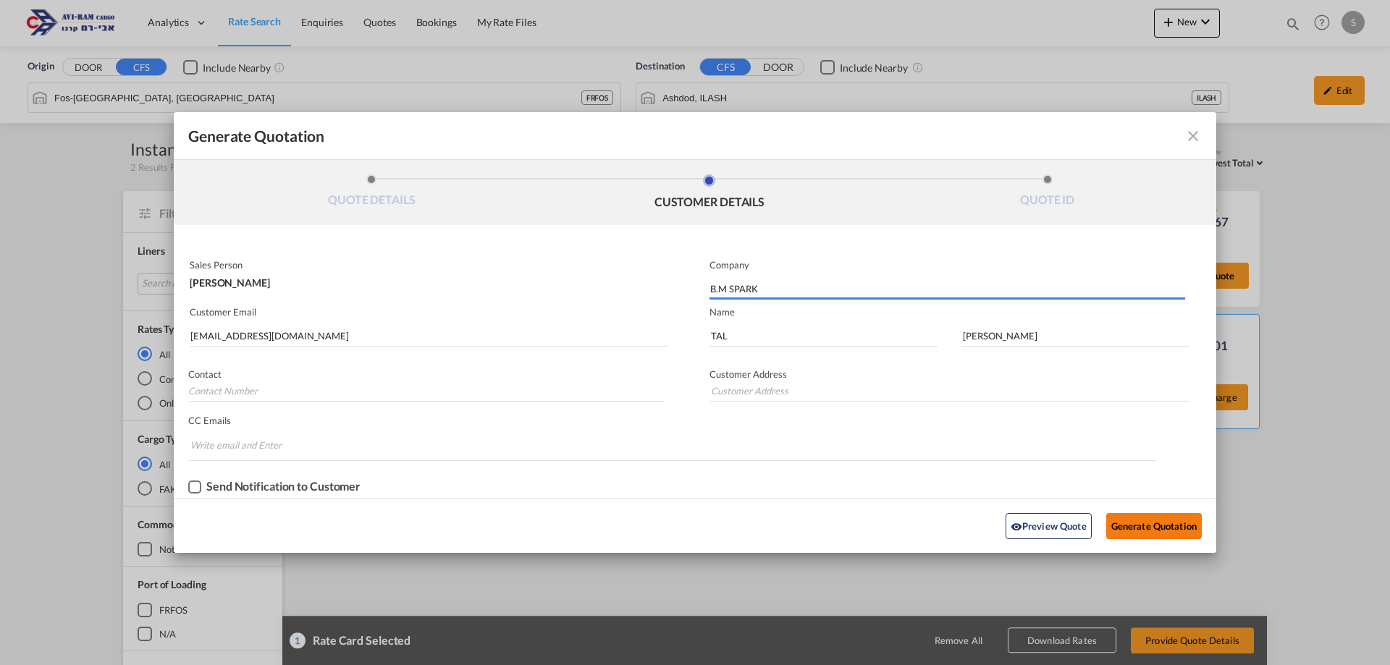
click at [1165, 527] on button "Generate Quotation" at bounding box center [1154, 526] width 96 height 26
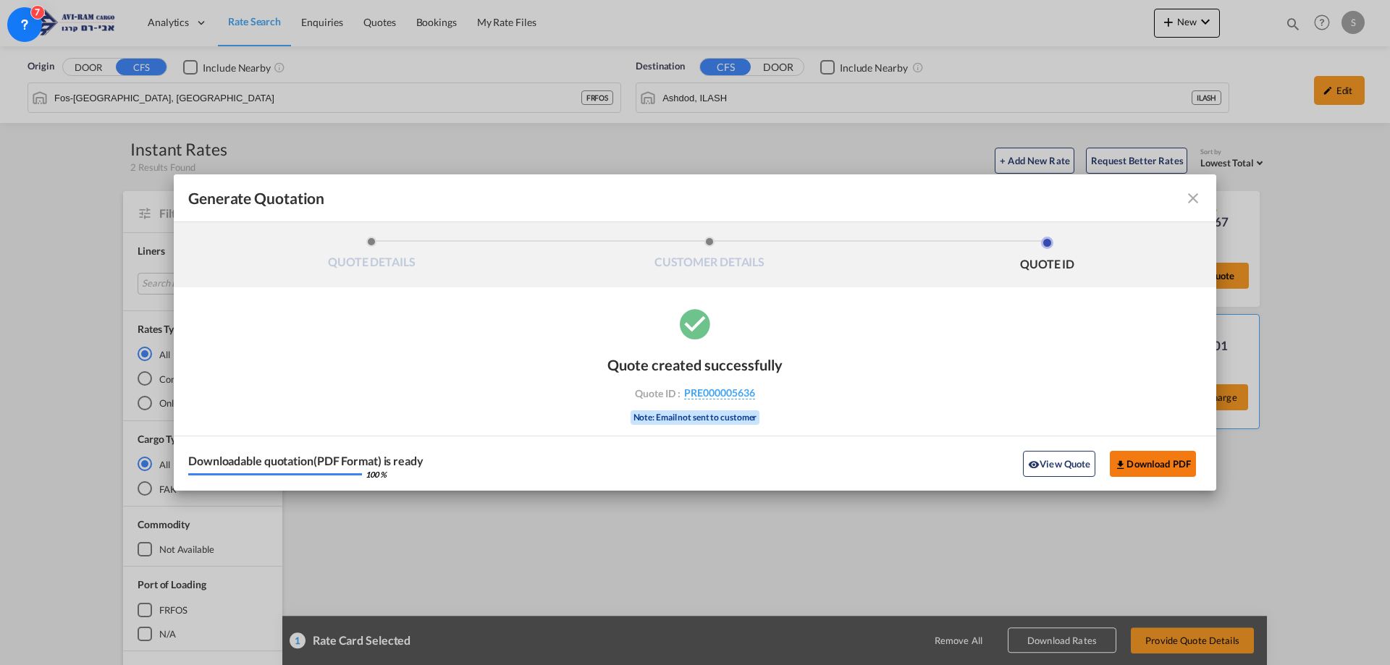
click at [1160, 461] on button "Download PDF" at bounding box center [1153, 464] width 86 height 26
